Goal: Book appointment/travel/reservation

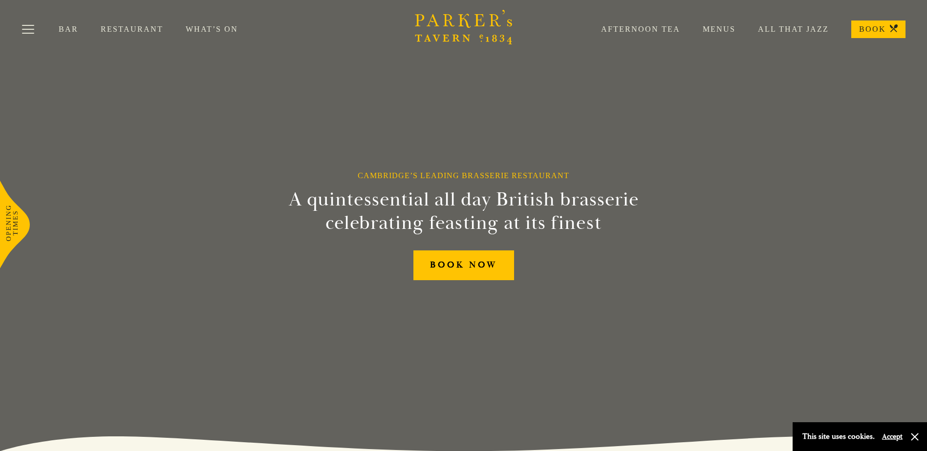
click at [670, 31] on link "Afternoon Tea" at bounding box center [629, 29] width 102 height 10
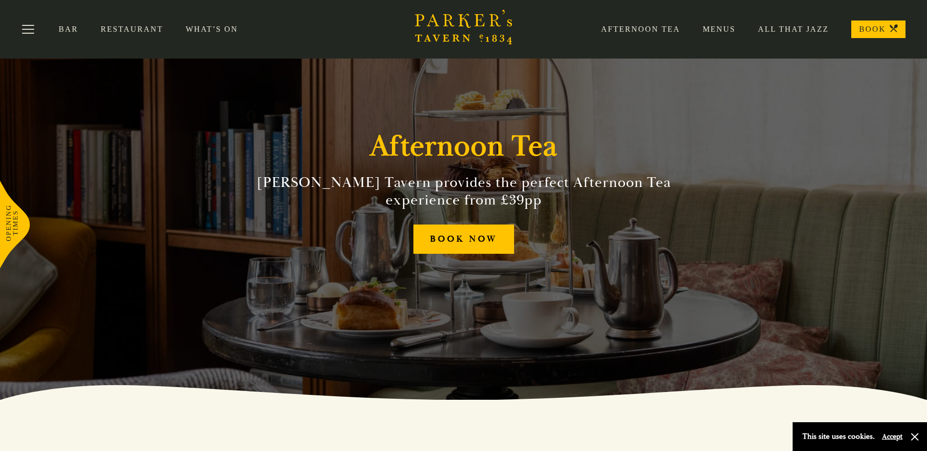
scroll to position [49, 0]
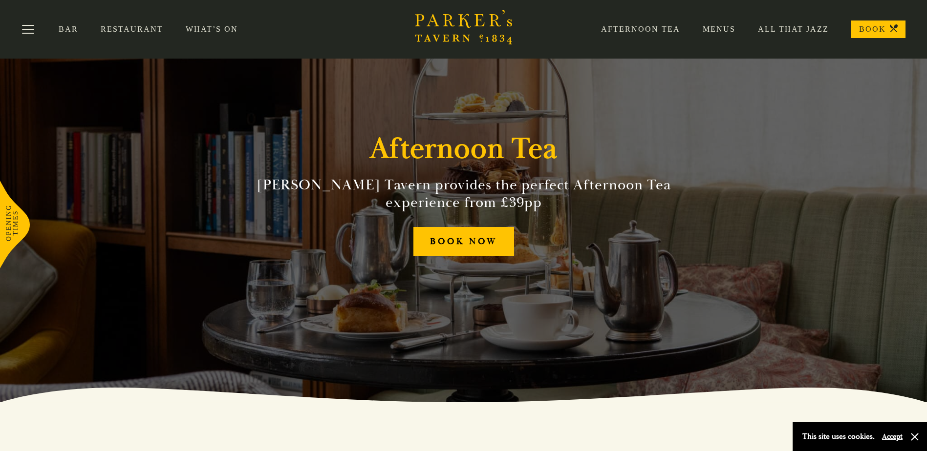
click at [631, 27] on link "Afternoon Tea" at bounding box center [629, 29] width 102 height 10
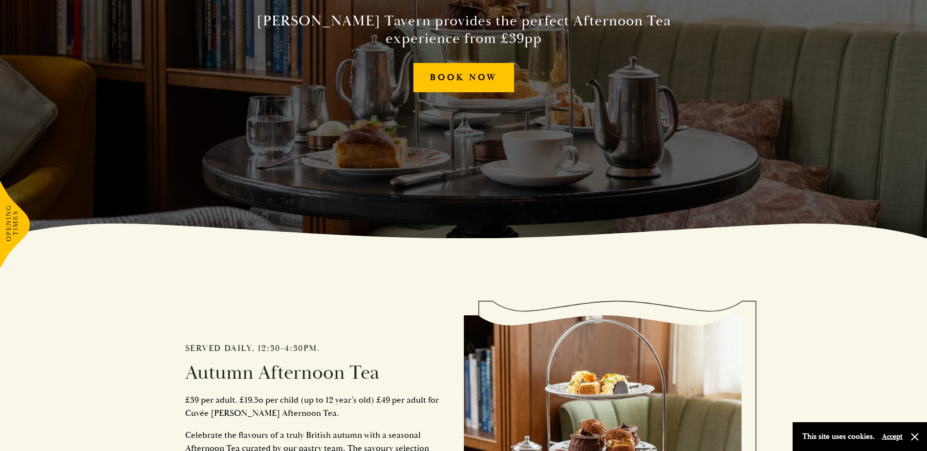
scroll to position [244, 0]
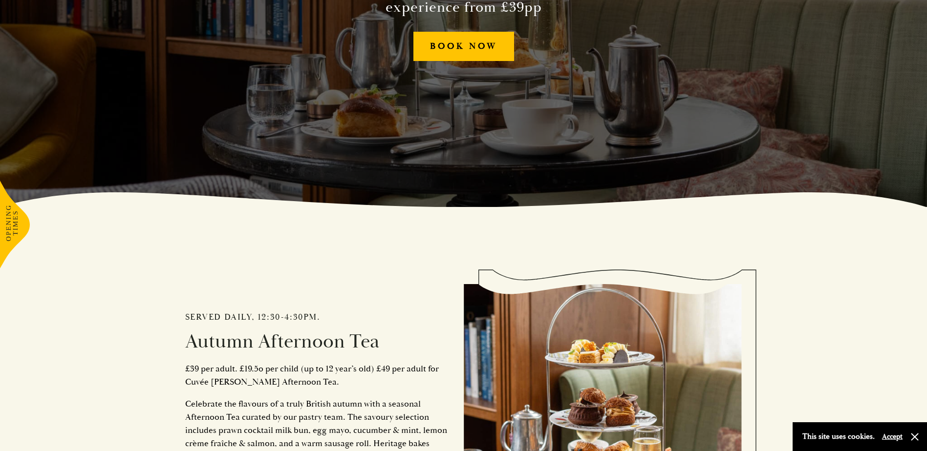
click at [895, 439] on button "Accept" at bounding box center [892, 436] width 21 height 9
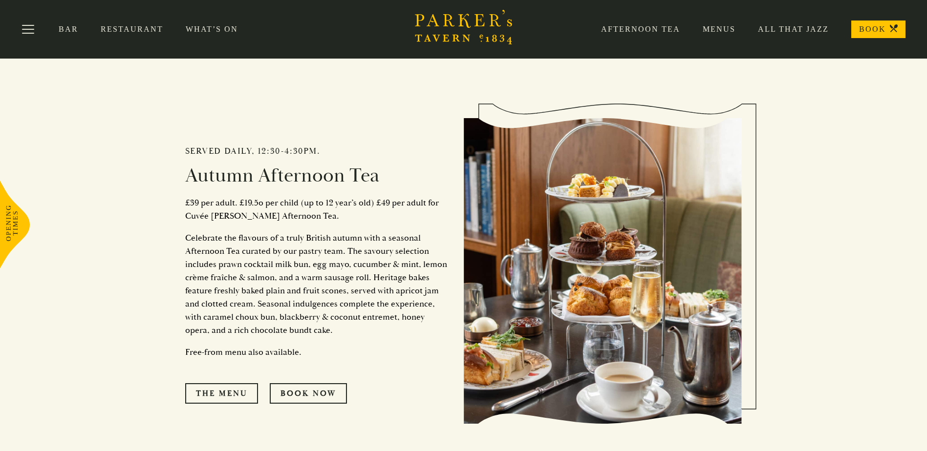
scroll to position [391, 0]
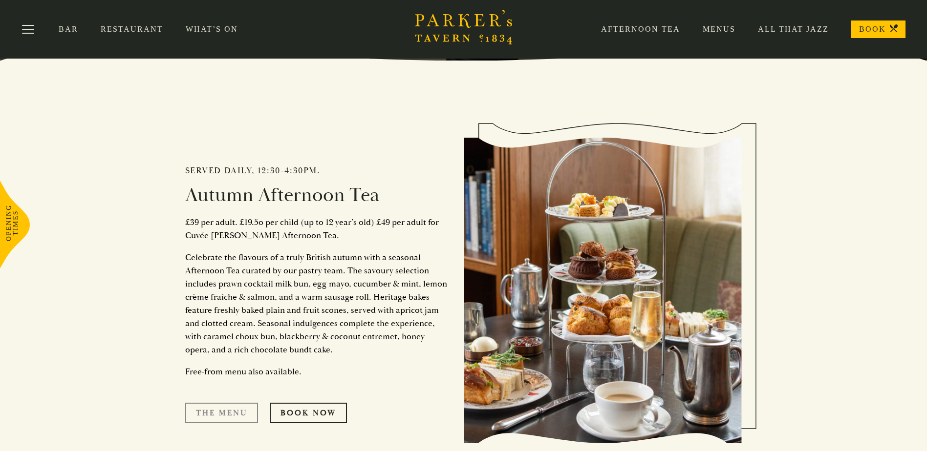
click at [230, 414] on link "The Menu" at bounding box center [221, 413] width 73 height 21
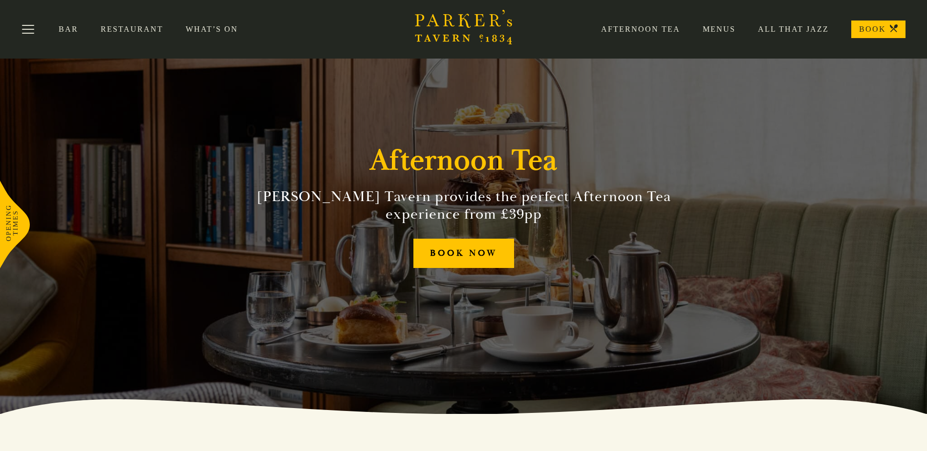
scroll to position [0, 0]
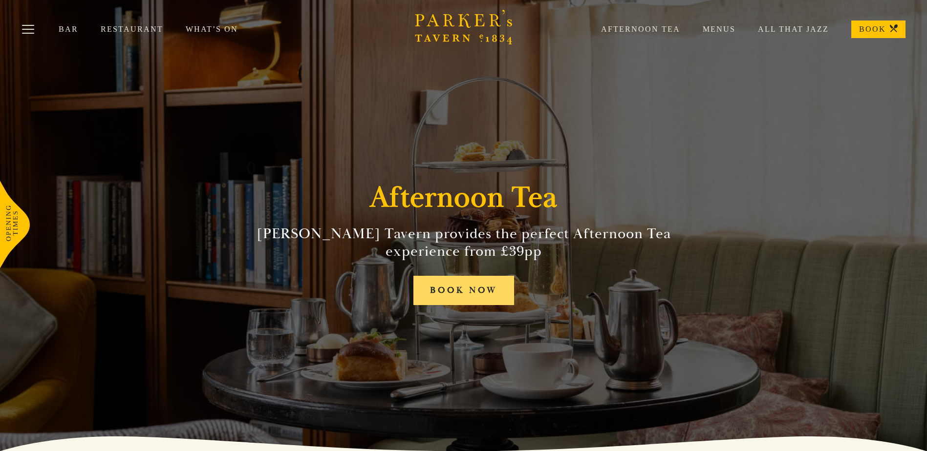
click at [451, 286] on link "BOOK NOW" at bounding box center [463, 291] width 101 height 30
